Goal: Find specific page/section: Find specific page/section

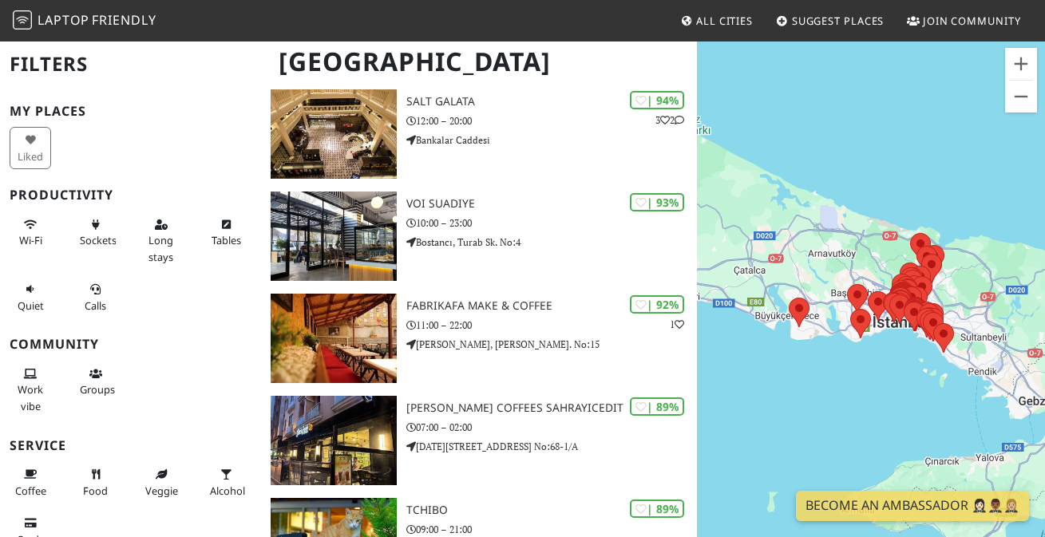
scroll to position [551, 0]
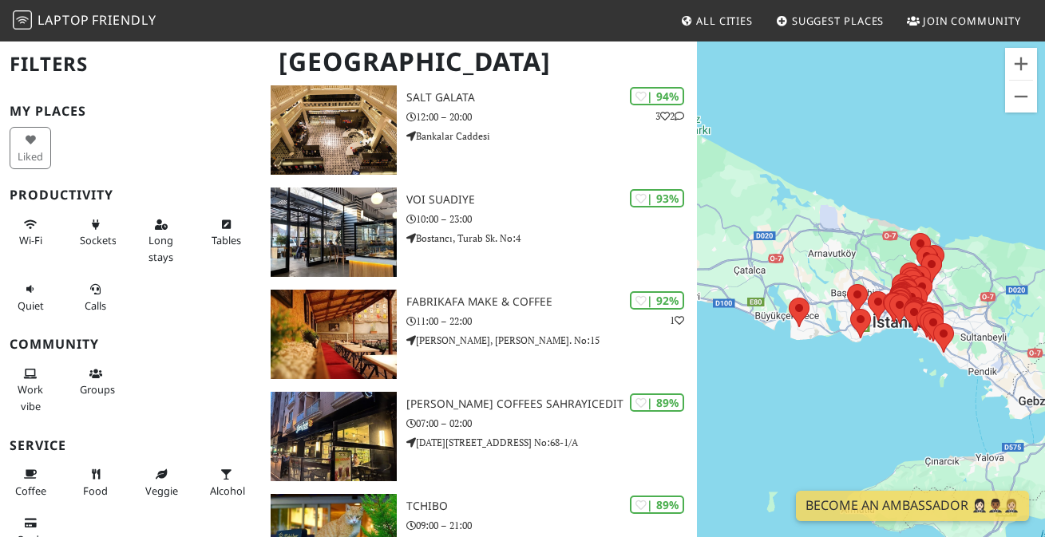
click at [850, 374] on div "Gezinmek için ok tuşlarına basın." at bounding box center [871, 308] width 348 height 537
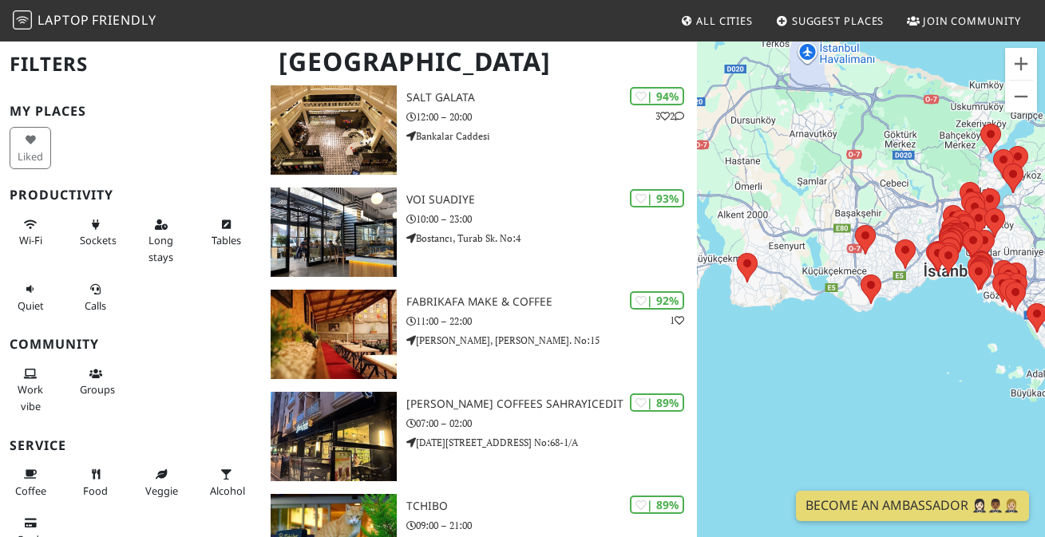
click at [865, 333] on div "Gezinmek için ok tuşlarına basın." at bounding box center [871, 308] width 348 height 537
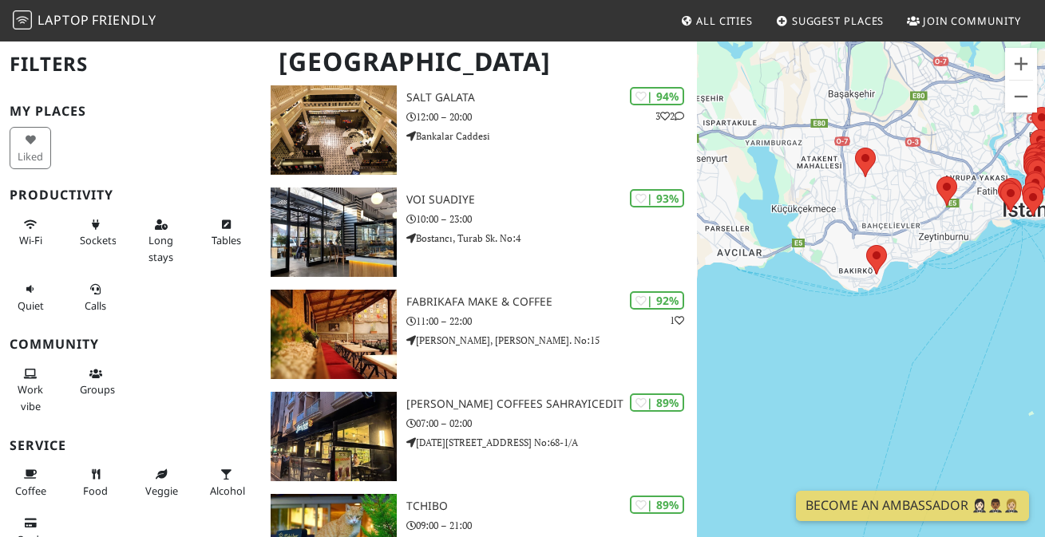
click at [906, 303] on div "Gezinmek için ok tuşlarına basın." at bounding box center [871, 308] width 348 height 537
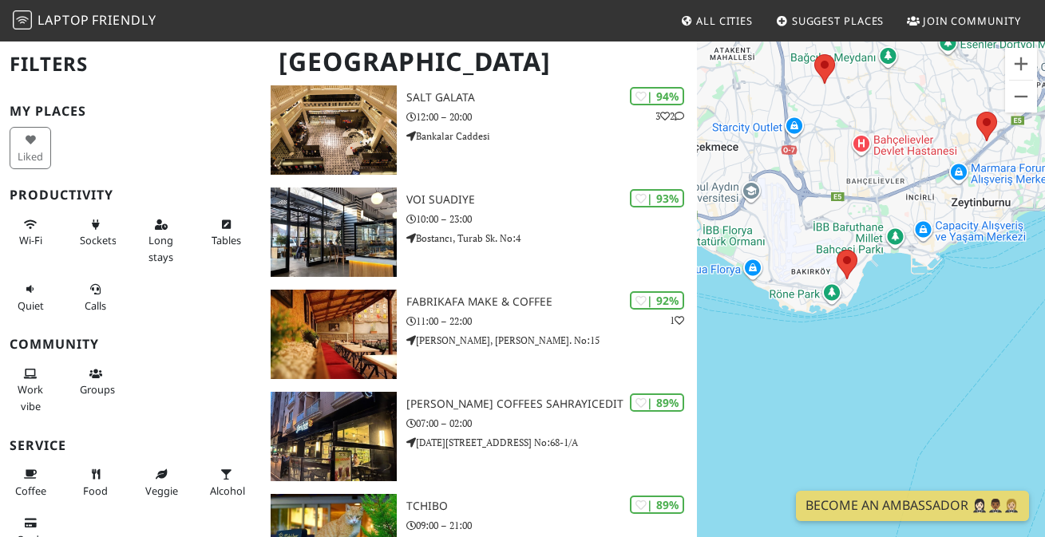
drag, startPoint x: 878, startPoint y: 241, endPoint x: 877, endPoint y: 319, distance: 77.5
click at [878, 319] on div "Gezinmek için ok tuşlarına basın." at bounding box center [871, 308] width 348 height 537
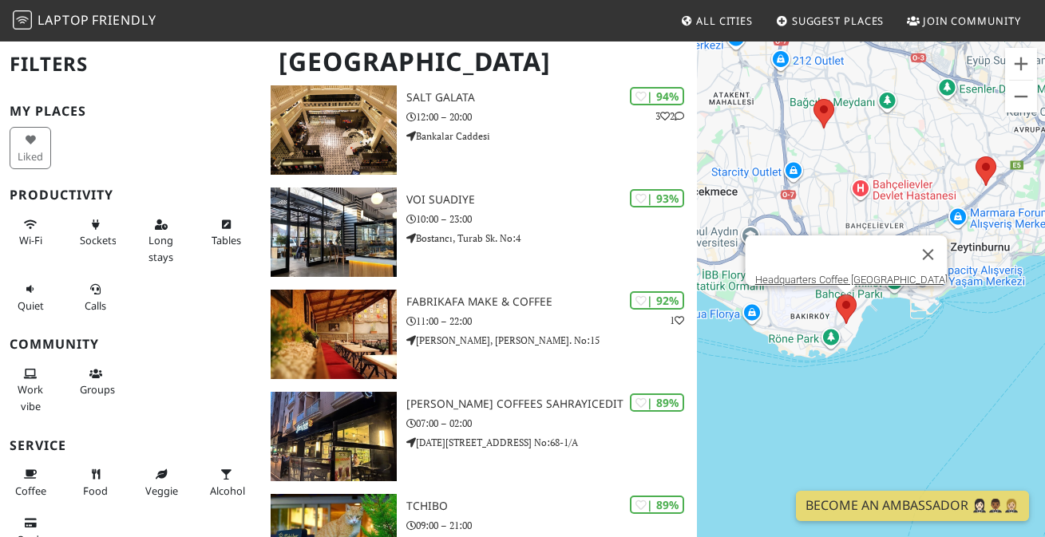
click at [836, 295] on area at bounding box center [836, 295] width 0 height 0
click at [854, 274] on link "Headquarters Coffee [GEOGRAPHIC_DATA]" at bounding box center [851, 280] width 192 height 12
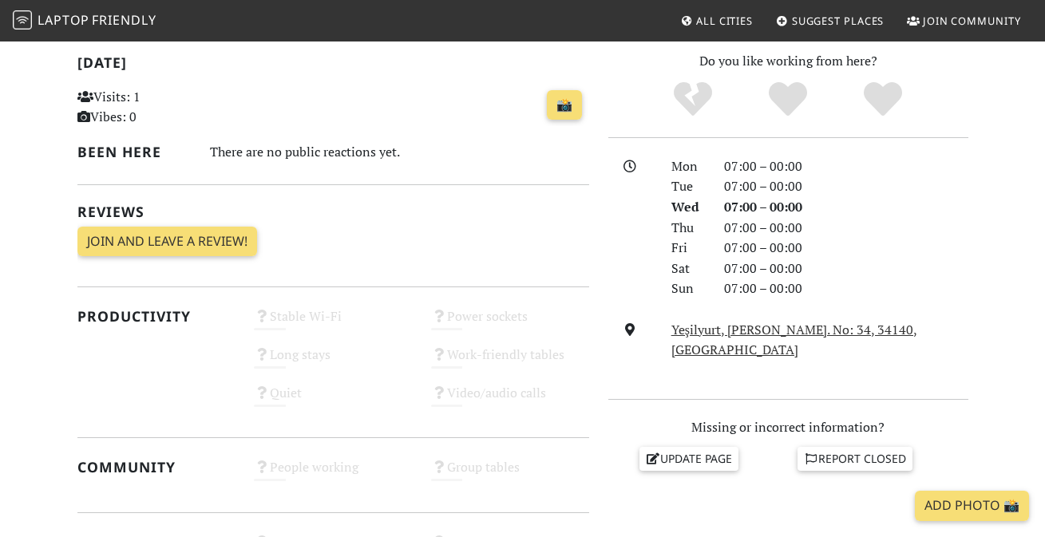
scroll to position [494, 0]
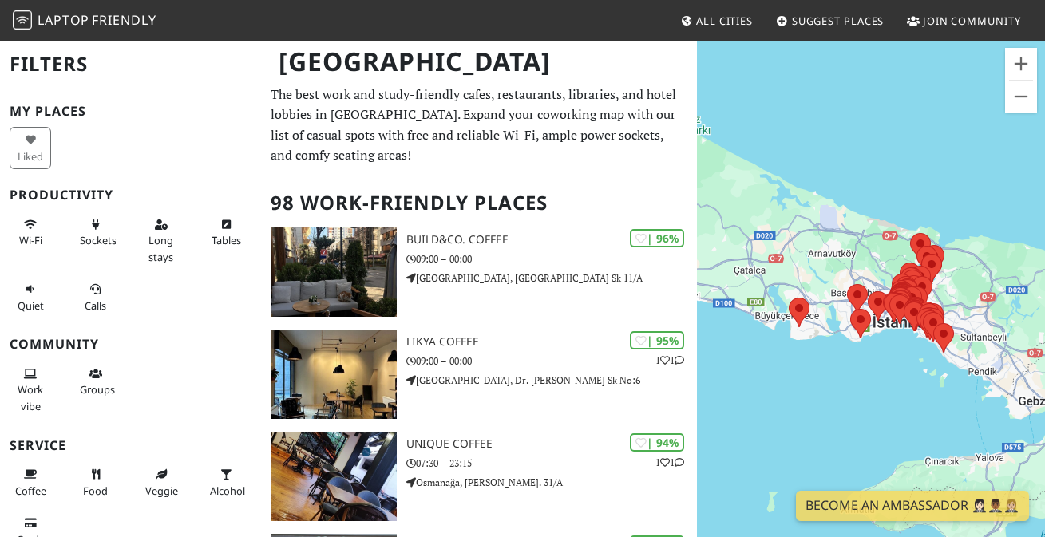
scroll to position [551, 0]
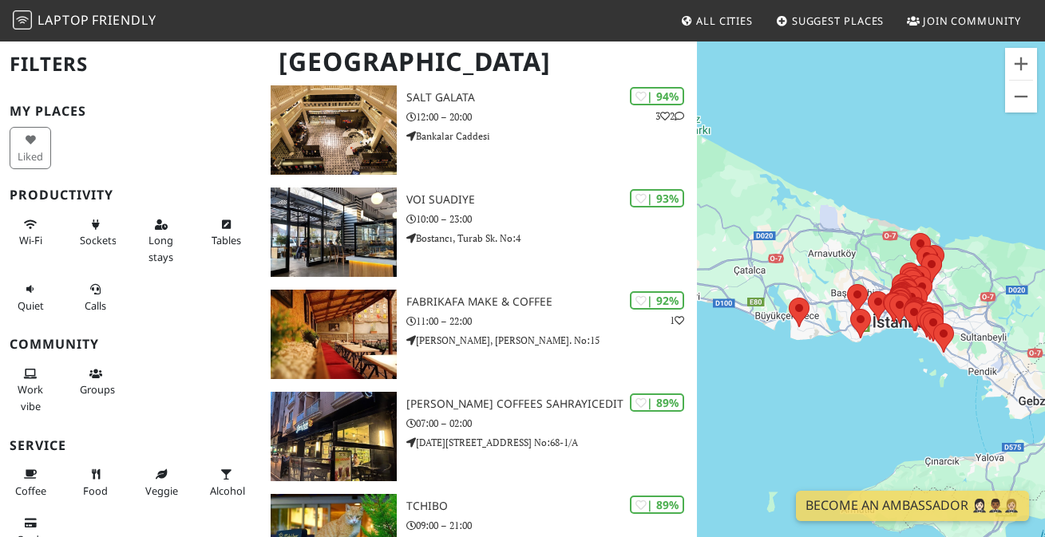
click at [858, 350] on div "Gezinmek için ok tuşlarına basın." at bounding box center [871, 308] width 348 height 537
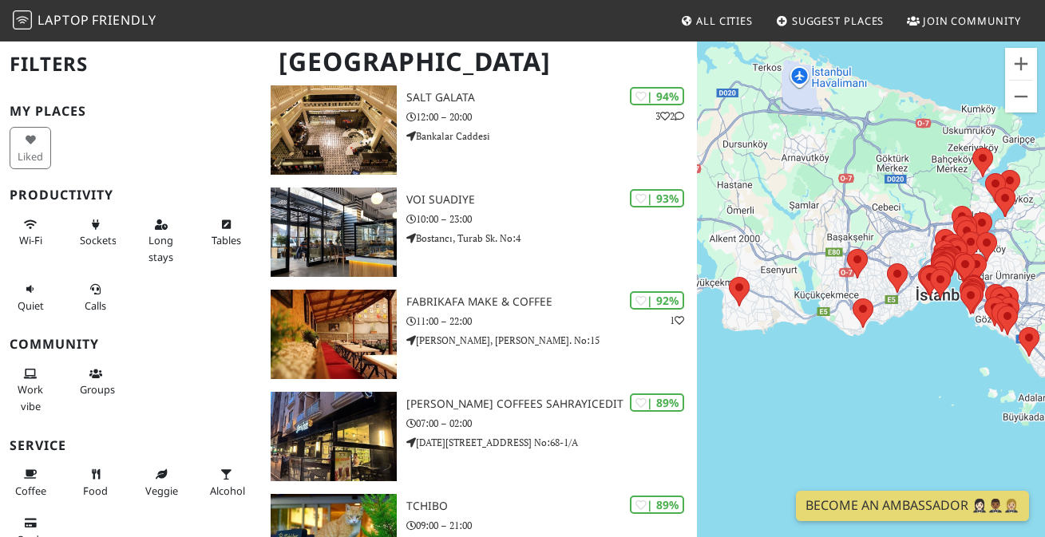
click at [858, 350] on div "Gezinmek için ok tuşlarına basın." at bounding box center [871, 308] width 348 height 537
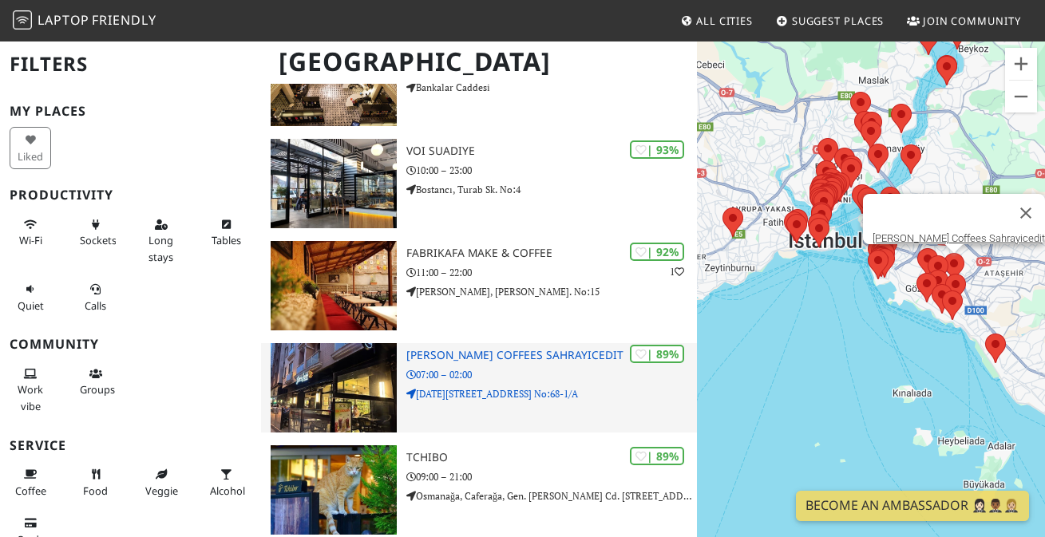
scroll to position [612, 0]
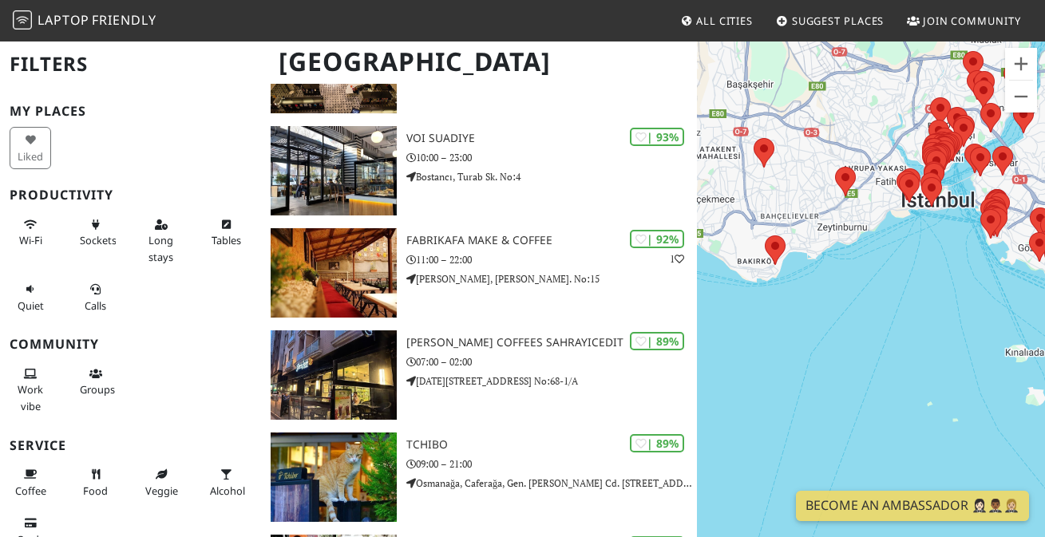
drag, startPoint x: 753, startPoint y: 285, endPoint x: 924, endPoint y: 243, distance: 176.0
click at [924, 243] on div "Gezinmek için ok tuşlarına basın." at bounding box center [871, 308] width 348 height 537
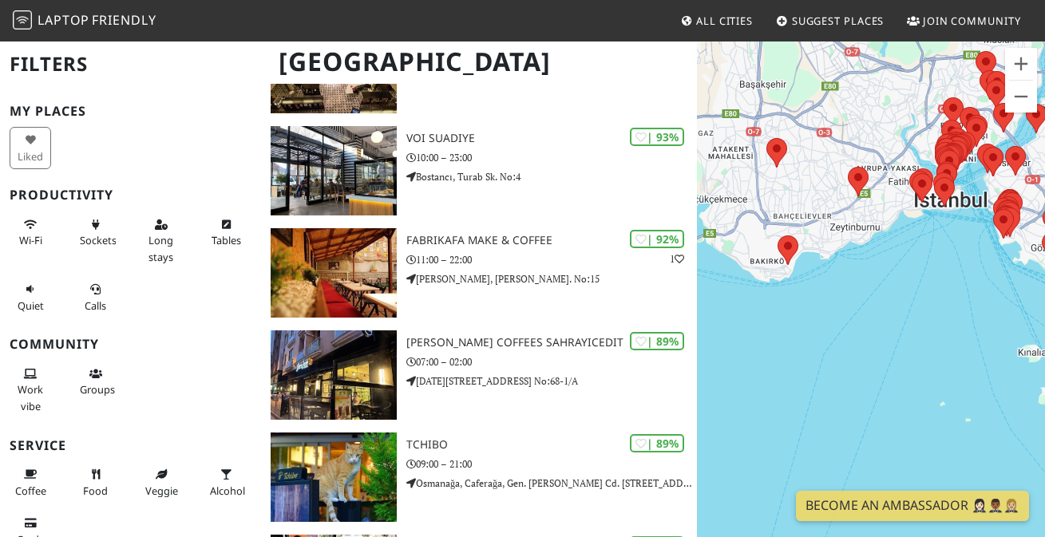
click at [787, 279] on div "Gezinmek için ok tuşlarına basın." at bounding box center [871, 308] width 348 height 537
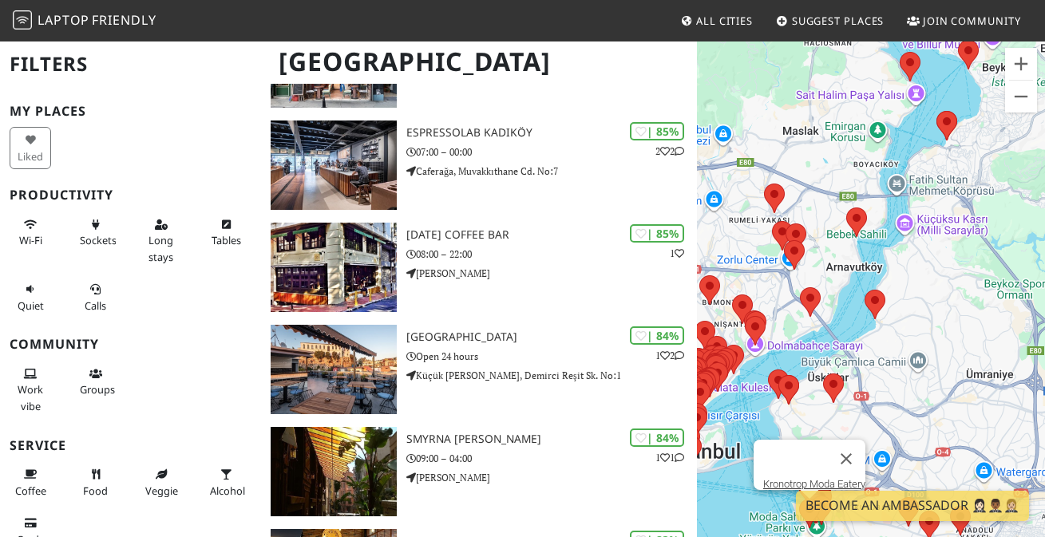
scroll to position [2006, 0]
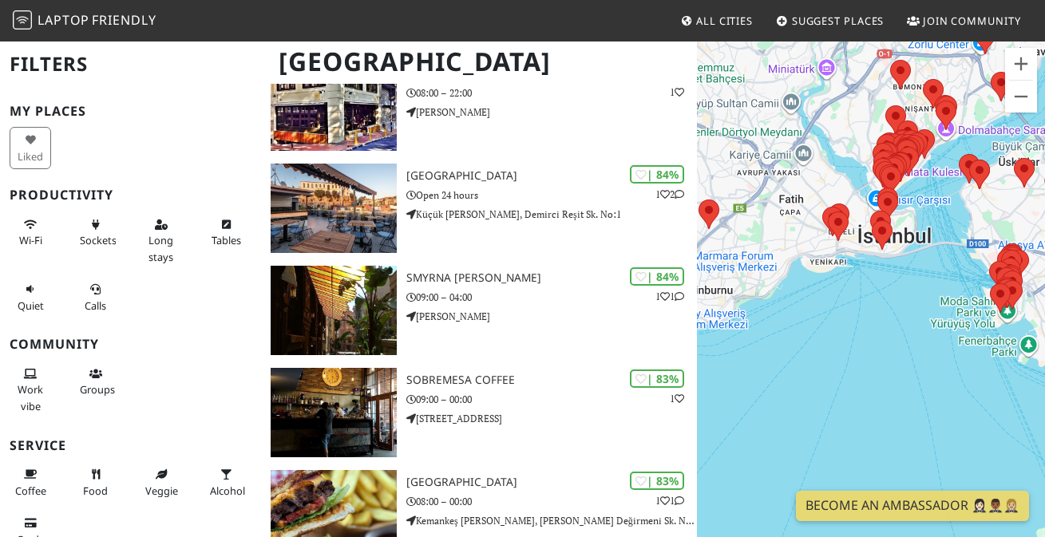
drag, startPoint x: 717, startPoint y: 374, endPoint x: 839, endPoint y: 144, distance: 260.4
click at [839, 145] on div "Gezinmek için ok tuşlarına basın." at bounding box center [871, 308] width 348 height 537
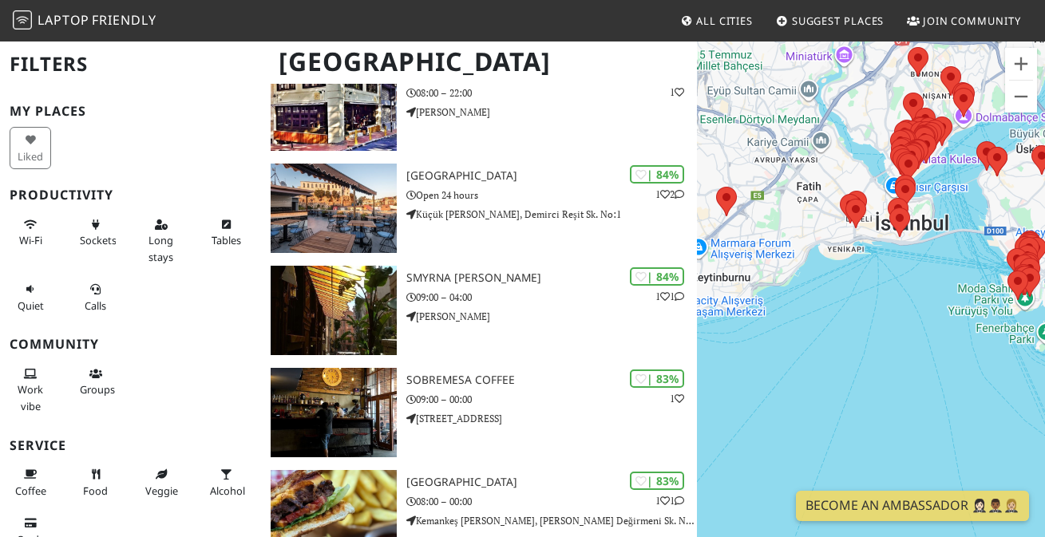
click at [757, 236] on div "Gezinmek için ok tuşlarına basın." at bounding box center [871, 308] width 348 height 537
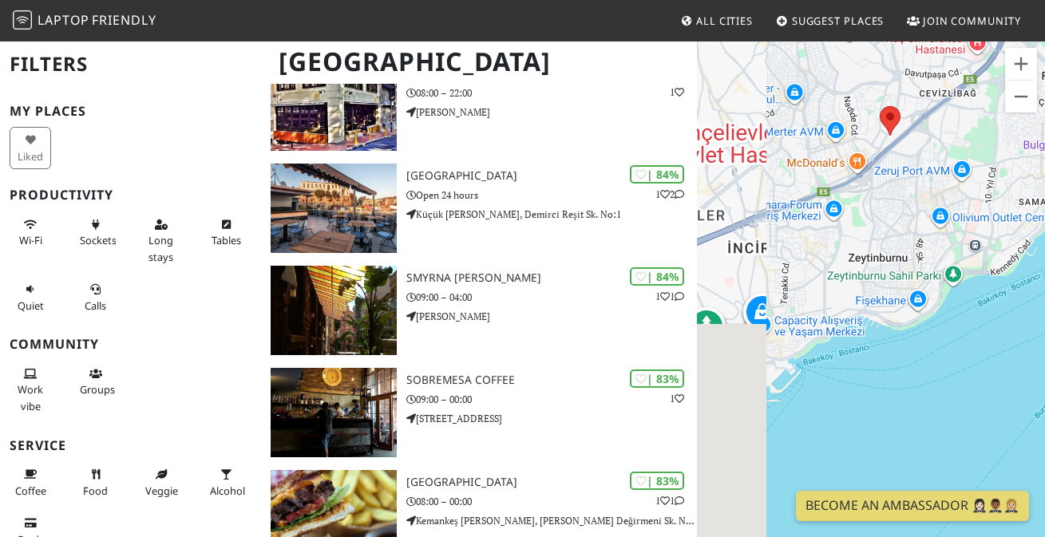
drag, startPoint x: 757, startPoint y: 236, endPoint x: 951, endPoint y: 172, distance: 204.3
click at [952, 172] on div "Gezinmek için ok tuşlarına basın." at bounding box center [871, 308] width 348 height 537
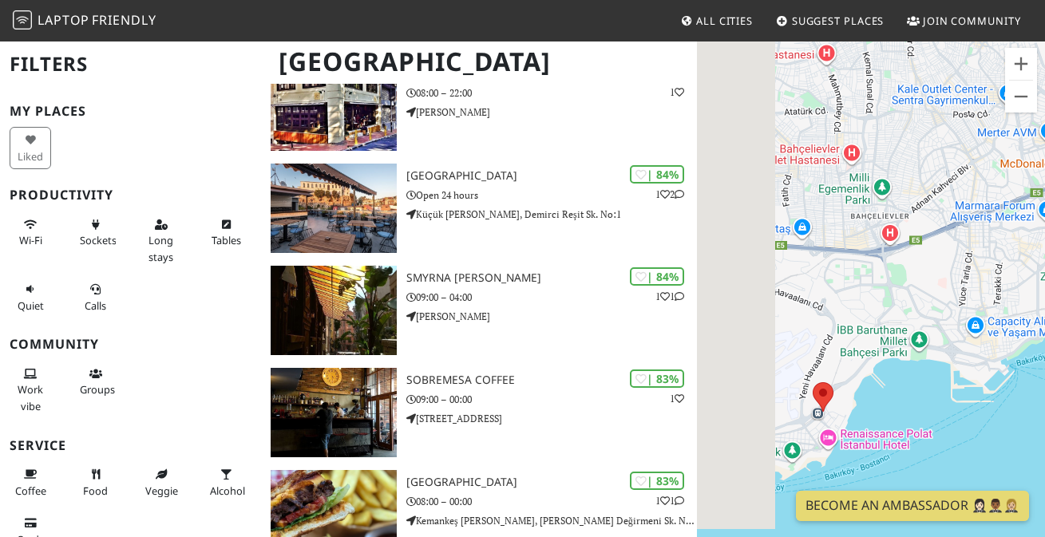
drag, startPoint x: 793, startPoint y: 240, endPoint x: 1012, endPoint y: 239, distance: 218.8
click at [1012, 239] on div "Gezinmek için ok tuşlarına basın." at bounding box center [871, 308] width 348 height 537
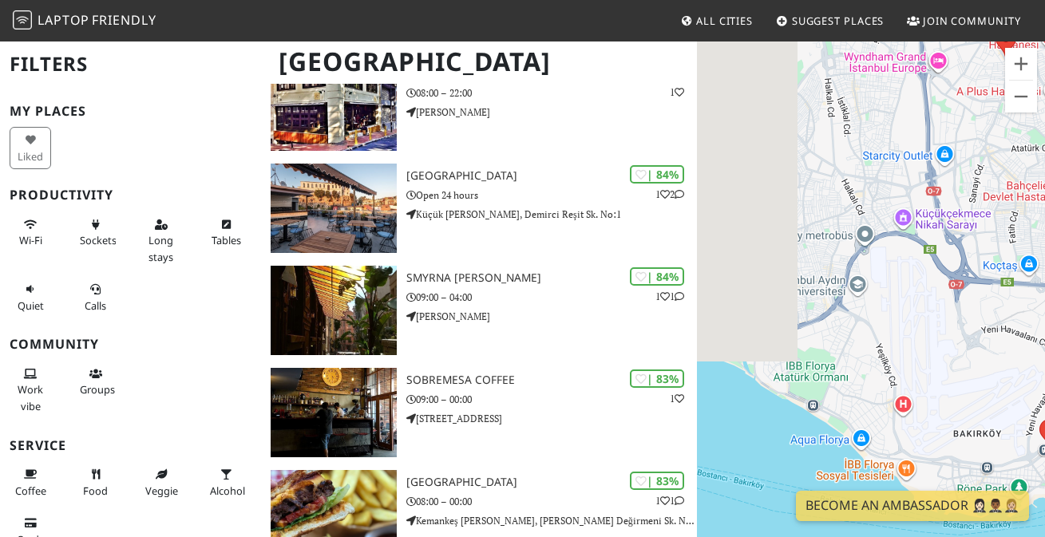
drag, startPoint x: 769, startPoint y: 256, endPoint x: 1000, endPoint y: 291, distance: 233.5
click at [1000, 292] on div "Gezinmek için ok tuşlarına basın." at bounding box center [871, 308] width 348 height 537
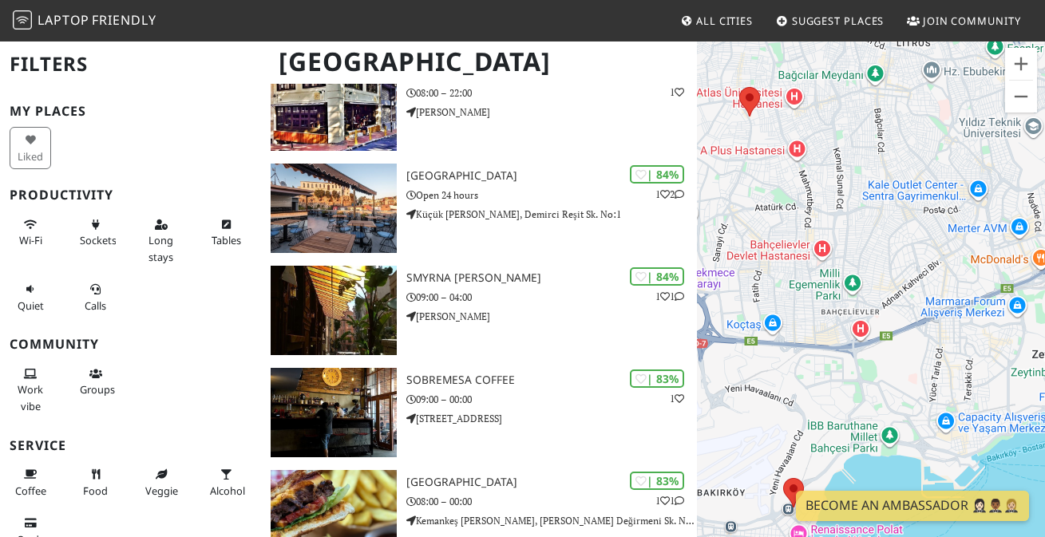
click at [743, 352] on div "Gezinmek için ok tuşlarına basın." at bounding box center [871, 308] width 348 height 537
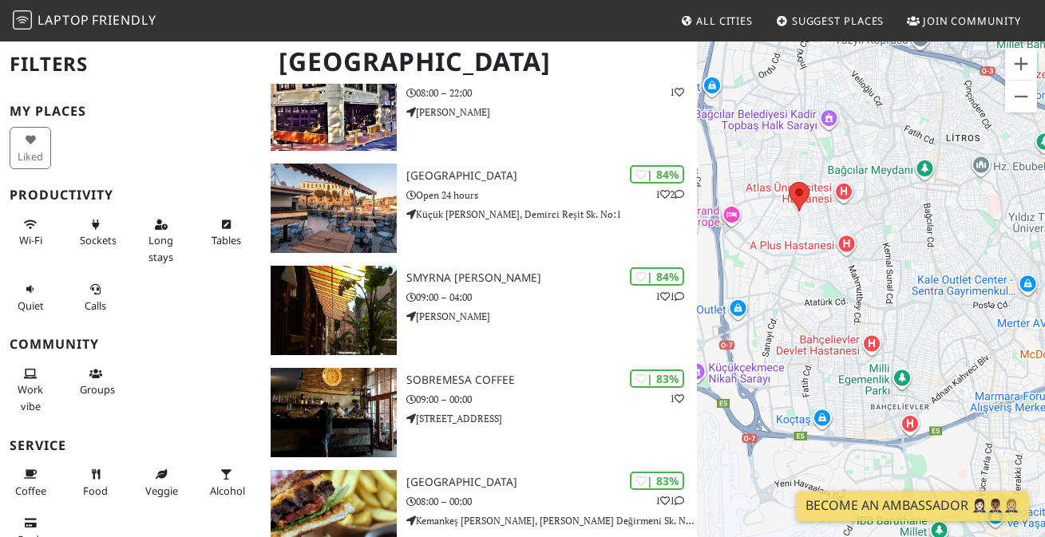
drag, startPoint x: 735, startPoint y: 129, endPoint x: 787, endPoint y: 227, distance: 110.4
click at [787, 231] on div "Gezinmek için ok tuşlarına basın." at bounding box center [871, 308] width 348 height 537
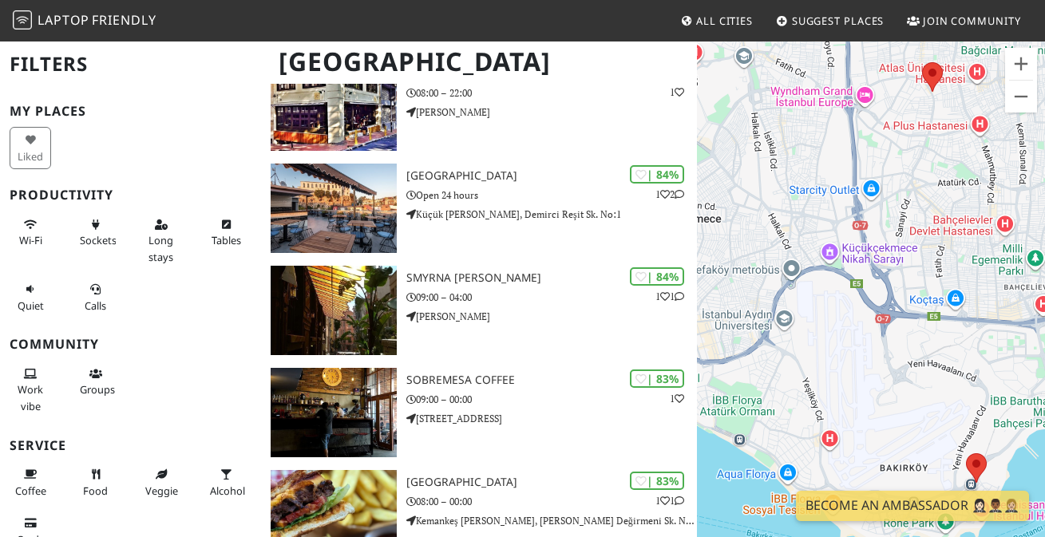
drag, startPoint x: 868, startPoint y: 430, endPoint x: 1028, endPoint y: 260, distance: 233.9
click at [1029, 260] on div "Gezinmek için ok tuşlarına basın." at bounding box center [871, 308] width 348 height 537
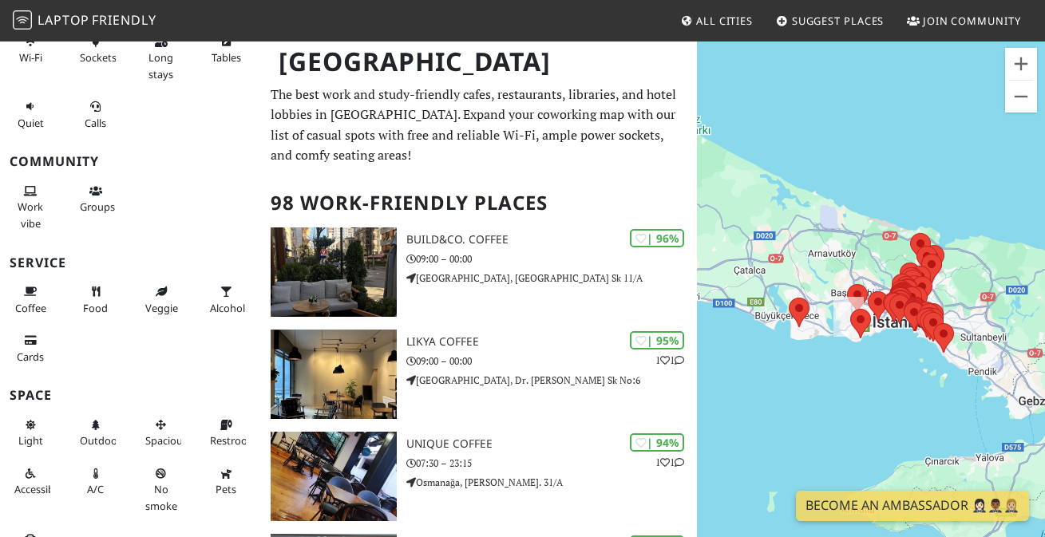
scroll to position [216, 0]
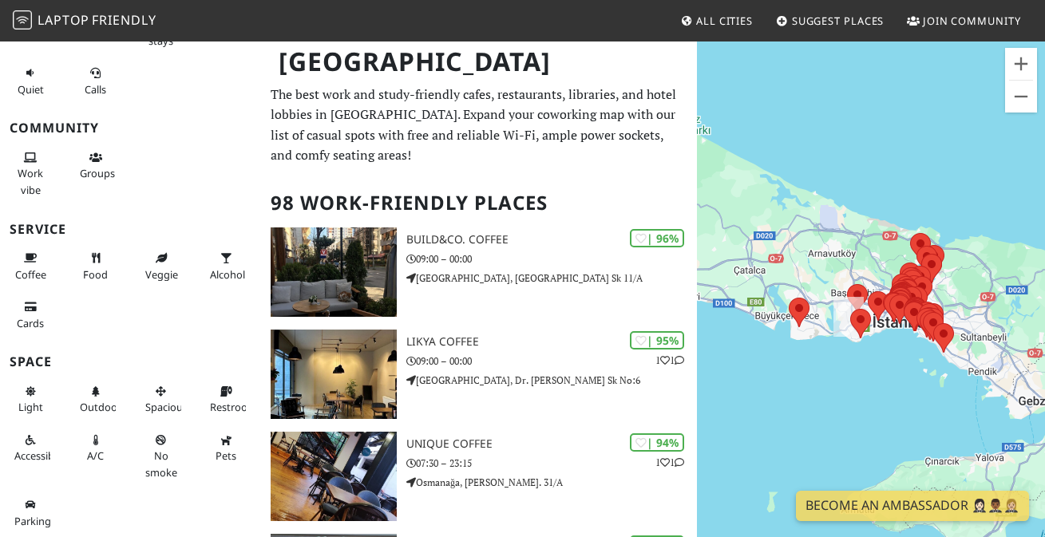
click at [790, 359] on div "Gezinmek için ok tuşlarına basın." at bounding box center [871, 308] width 348 height 537
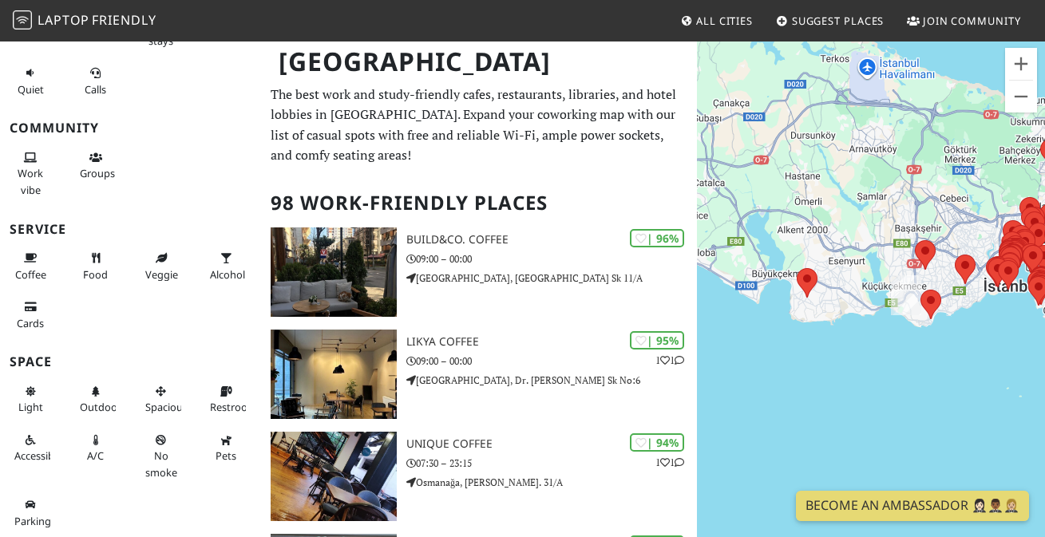
click at [904, 331] on div "Gezinmek için ok tuşlarına basın." at bounding box center [871, 308] width 348 height 537
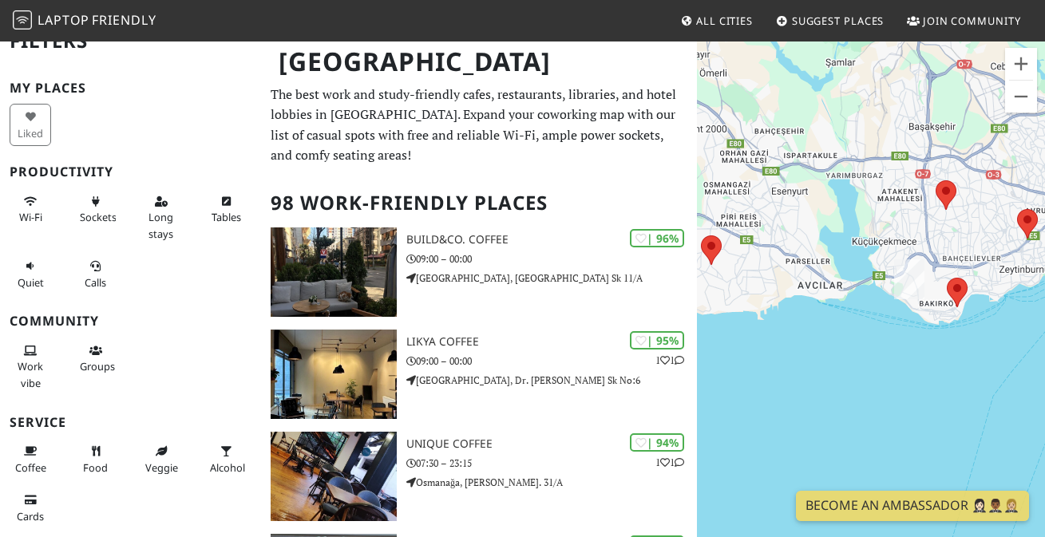
scroll to position [22, 0]
